Goal: Navigation & Orientation: Find specific page/section

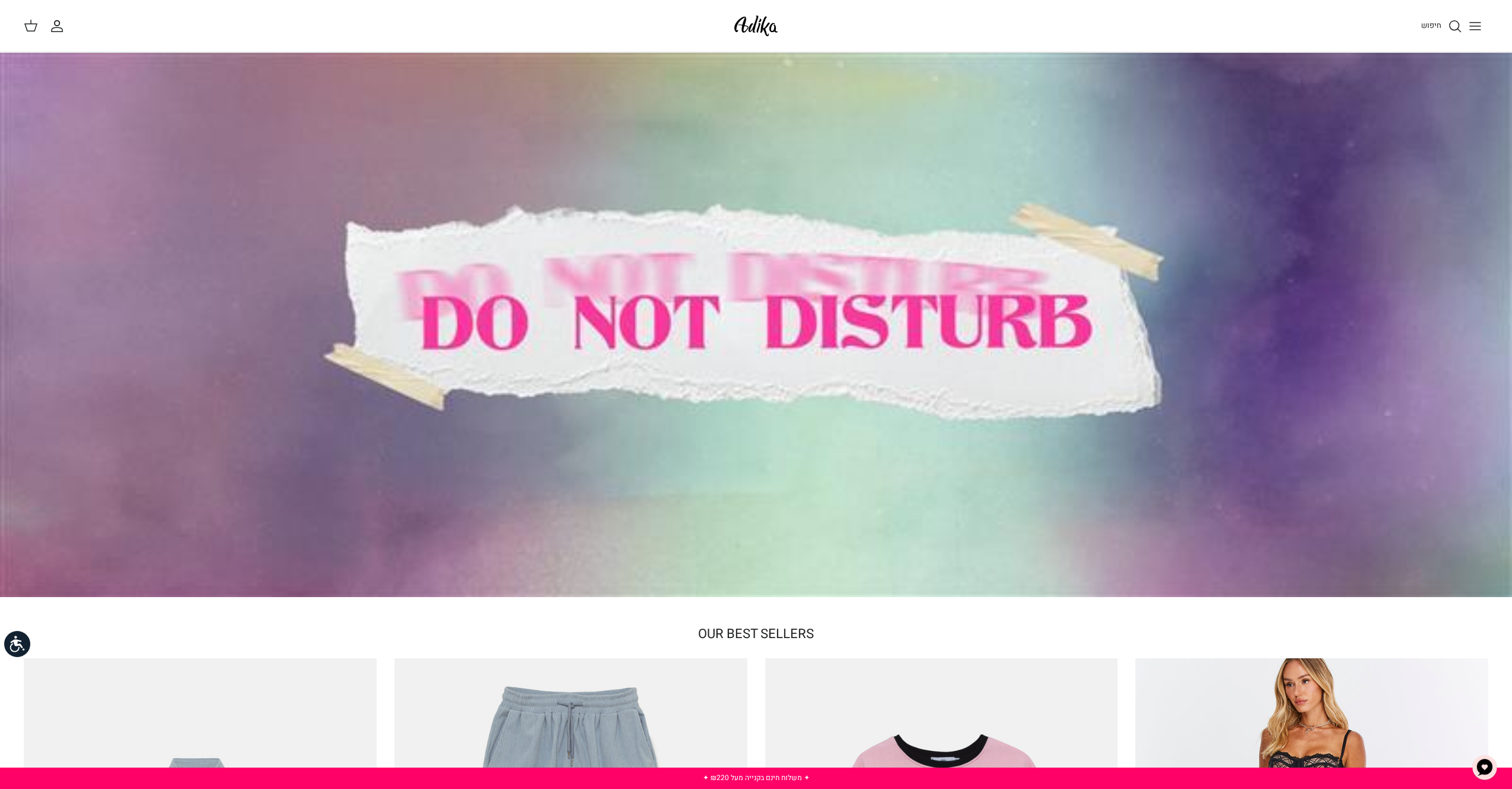
click at [1470, 27] on icon "Toggle menu" at bounding box center [1475, 26] width 14 height 14
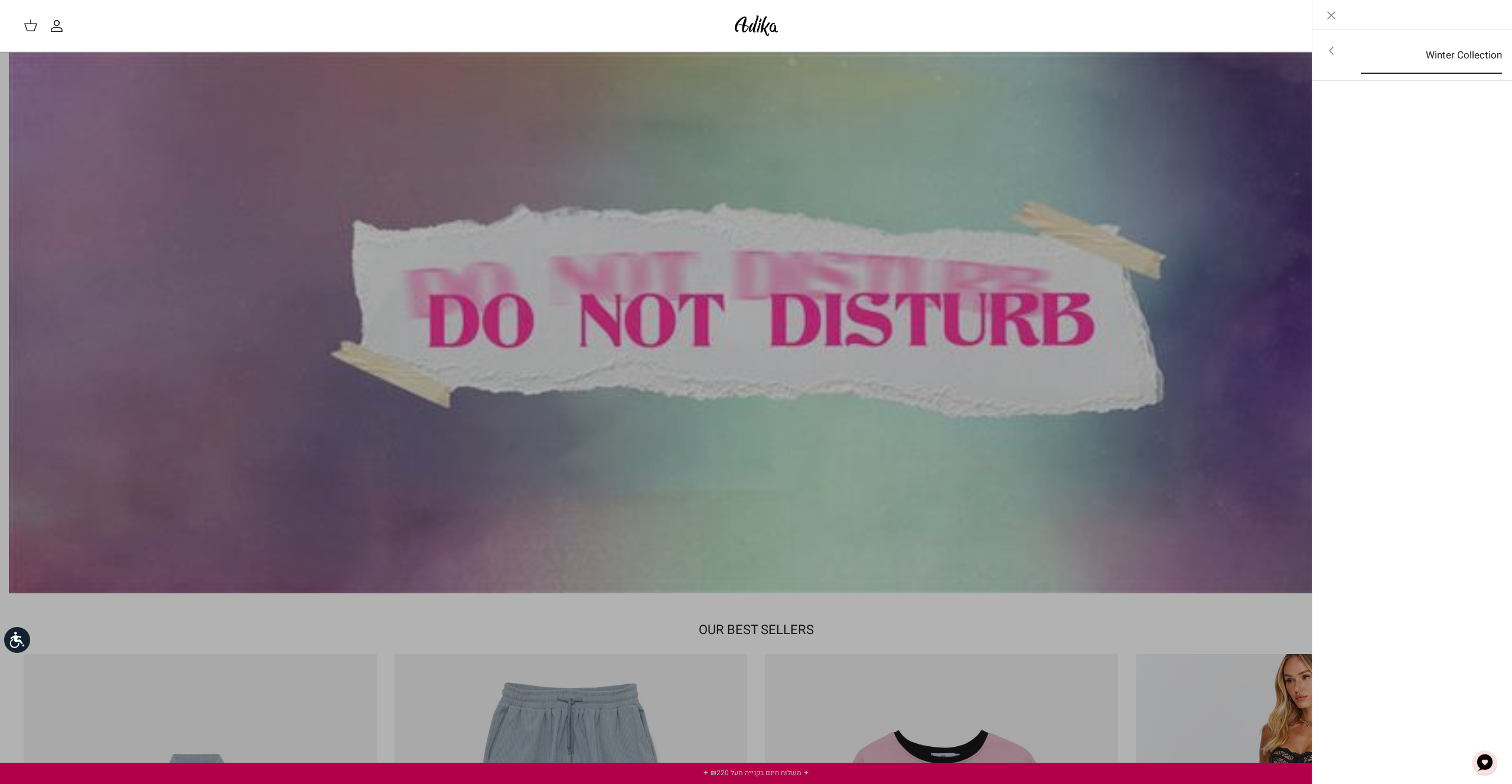
click at [1450, 60] on link "Winter Collection" at bounding box center [1432, 55] width 163 height 37
click at [1451, 56] on link "לכל הפריטים" at bounding box center [1413, 52] width 188 height 30
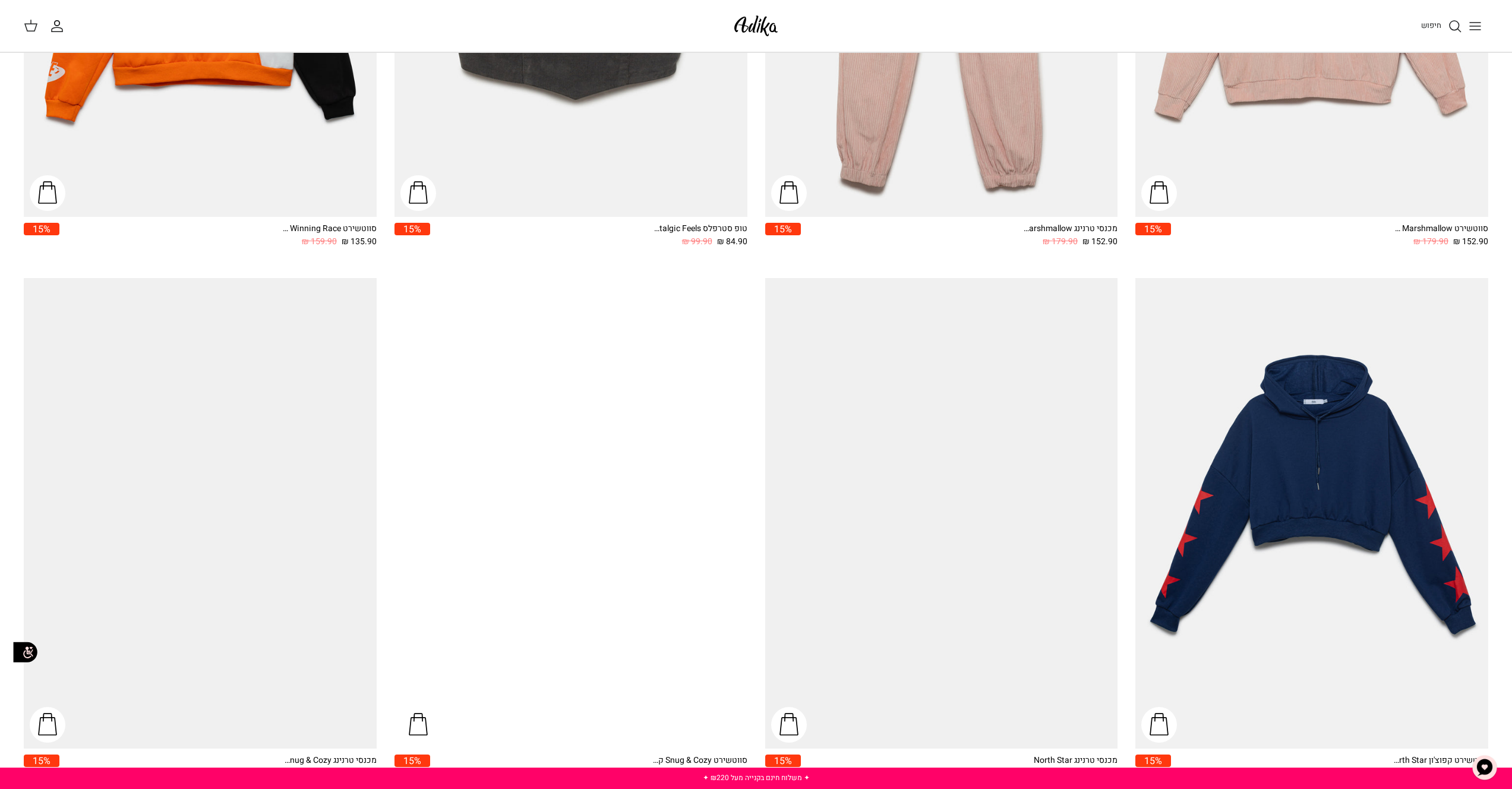
scroll to position [1221, 0]
